Goal: Task Accomplishment & Management: Manage account settings

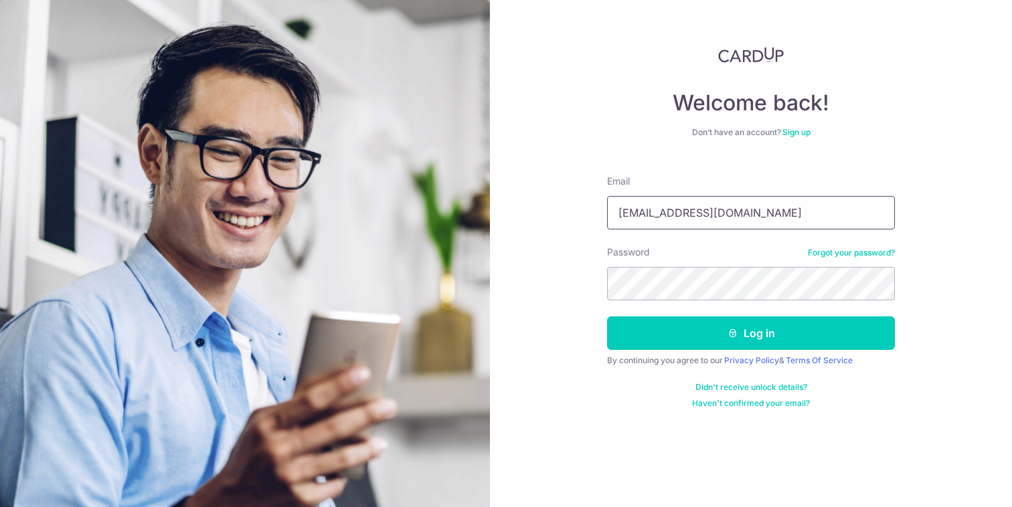
type input "[EMAIL_ADDRESS][DOMAIN_NAME]"
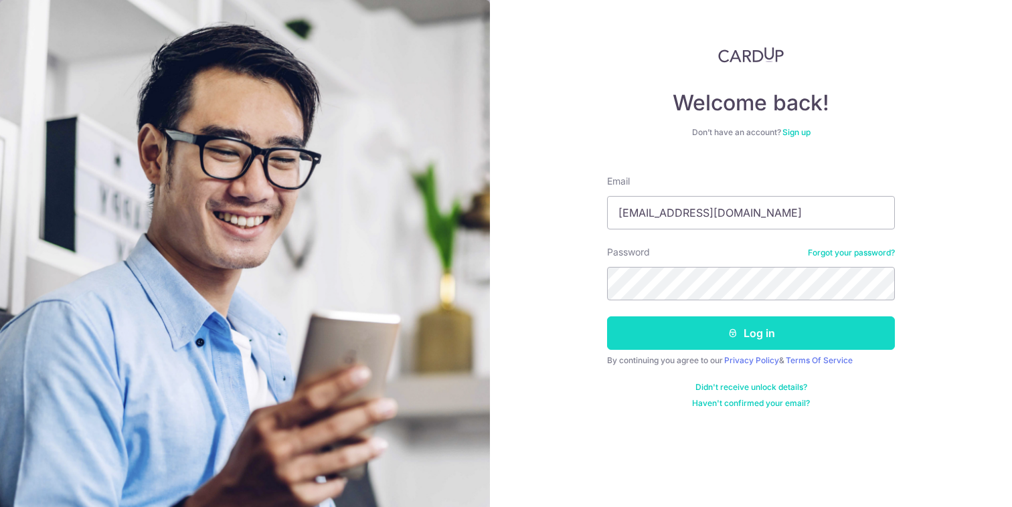
click at [724, 345] on button "Log in" at bounding box center [751, 333] width 288 height 33
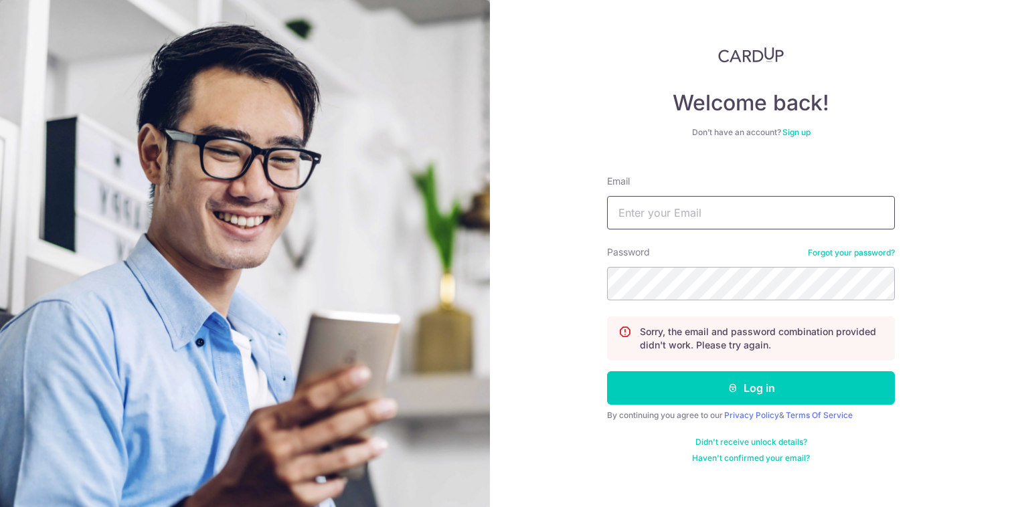
click at [690, 210] on input "Email" at bounding box center [751, 212] width 288 height 33
type input "[EMAIL_ADDRESS][DOMAIN_NAME]"
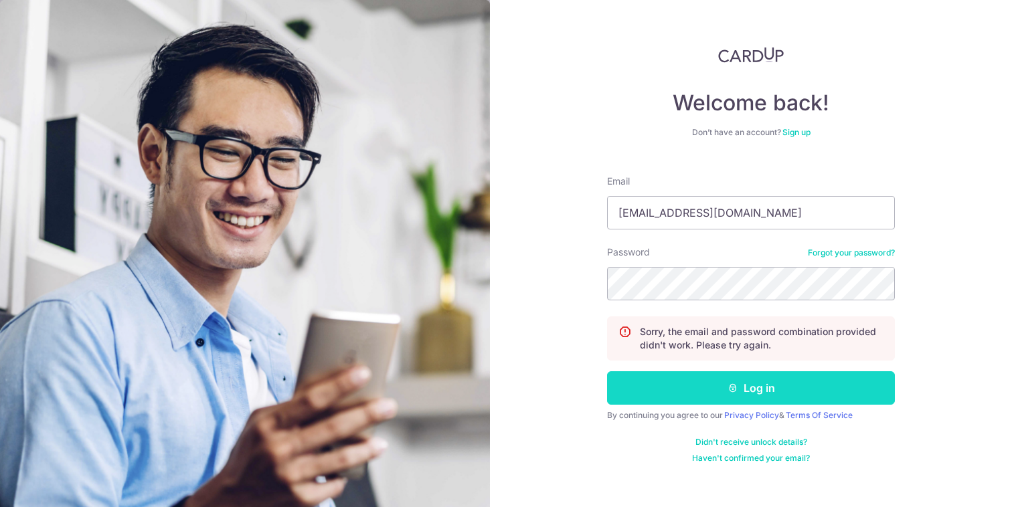
click at [690, 387] on button "Log in" at bounding box center [751, 388] width 288 height 33
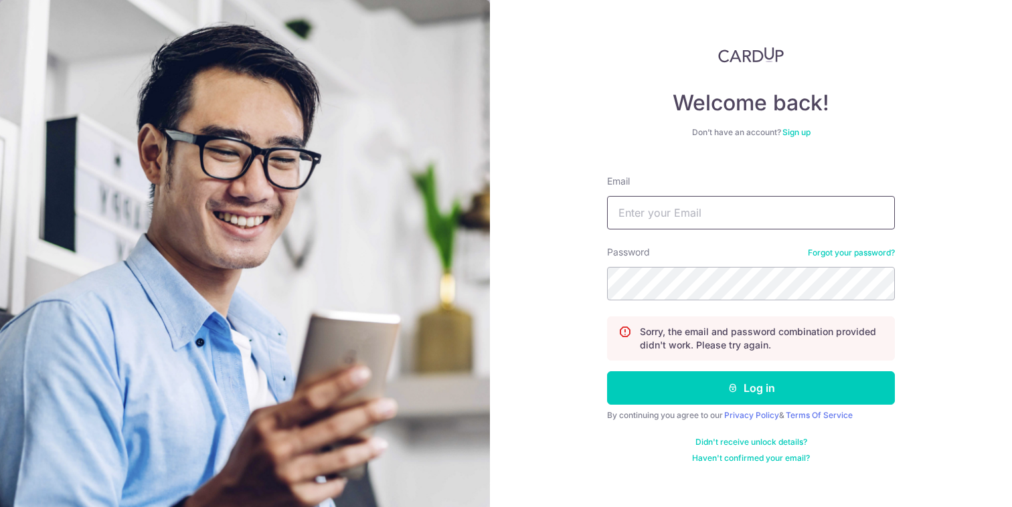
click at [693, 205] on input "Email" at bounding box center [751, 212] width 288 height 33
type input "[EMAIL_ADDRESS][DOMAIN_NAME]"
click at [692, 406] on form "Email timmy.ong.90@gmail.com Password Forgot your password? Sorry, the email an…" at bounding box center [751, 314] width 288 height 299
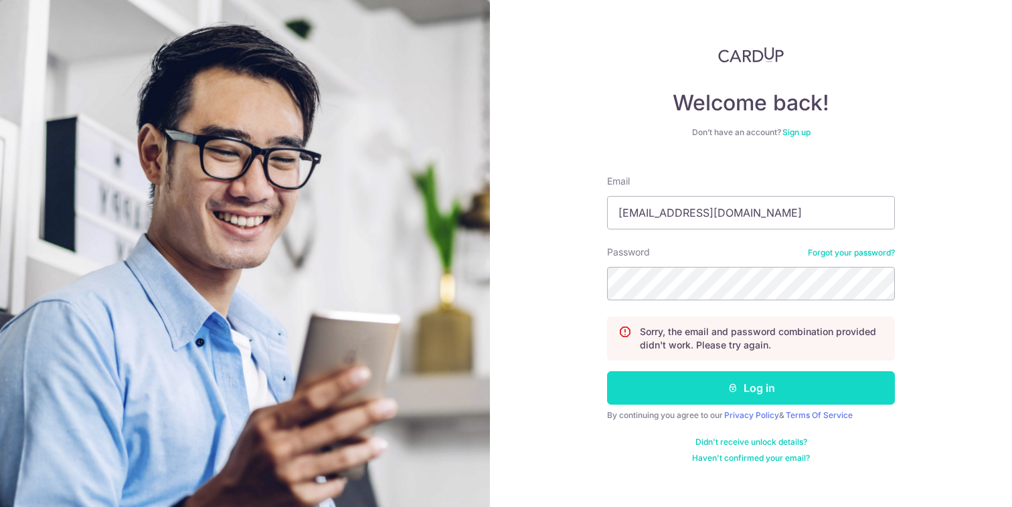
click at [697, 394] on button "Log in" at bounding box center [751, 388] width 288 height 33
